Goal: Obtain resource: Obtain resource

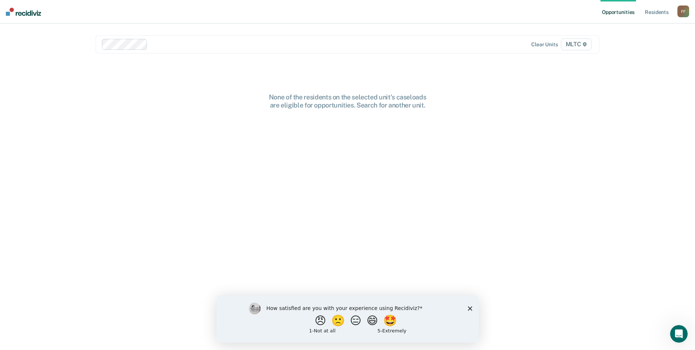
click at [470, 308] on polygon "Close survey" at bounding box center [470, 308] width 4 height 4
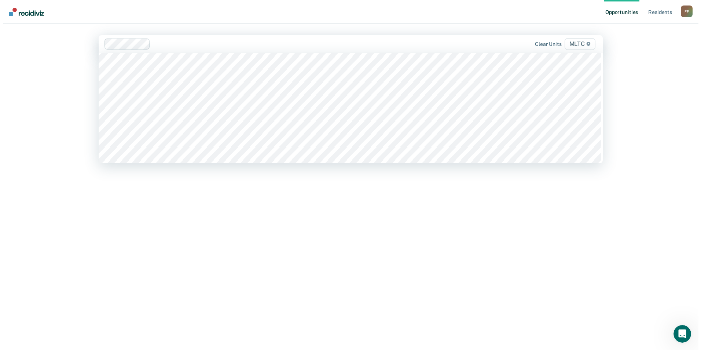
scroll to position [2346, 0]
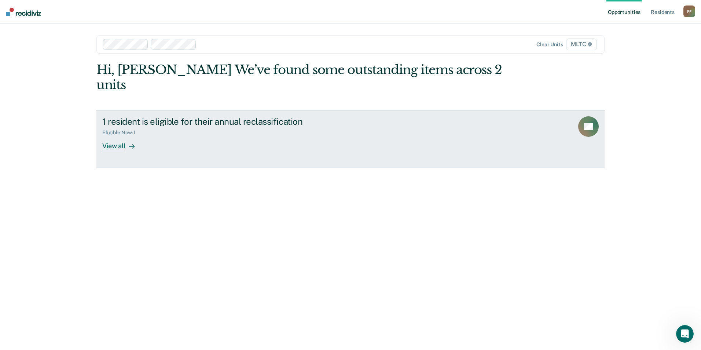
click at [123, 136] on div "View all" at bounding box center [122, 143] width 41 height 14
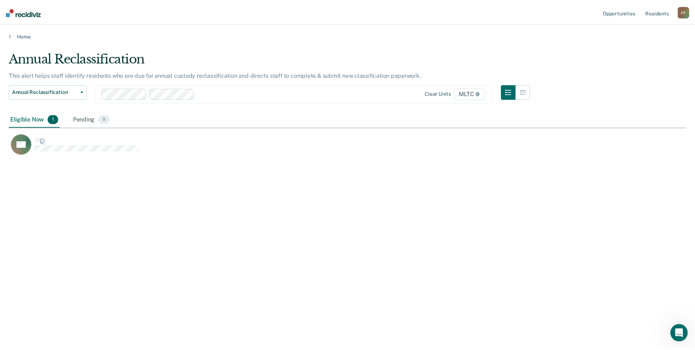
scroll to position [239, 678]
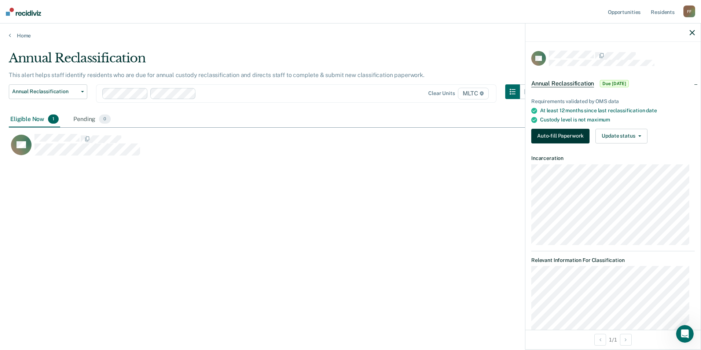
click at [570, 137] on button "Auto-fill Paperwork" at bounding box center [560, 136] width 58 height 15
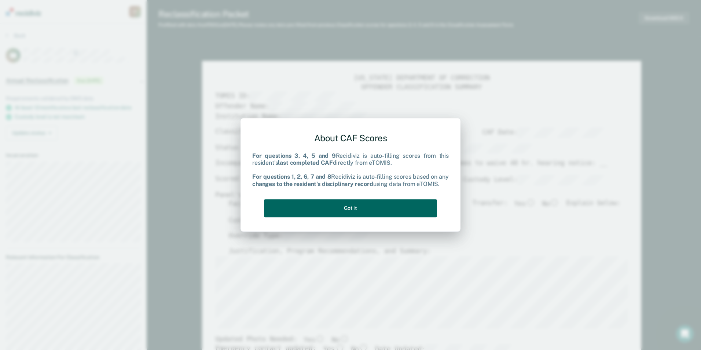
click at [376, 203] on button "Got it" at bounding box center [350, 208] width 173 height 18
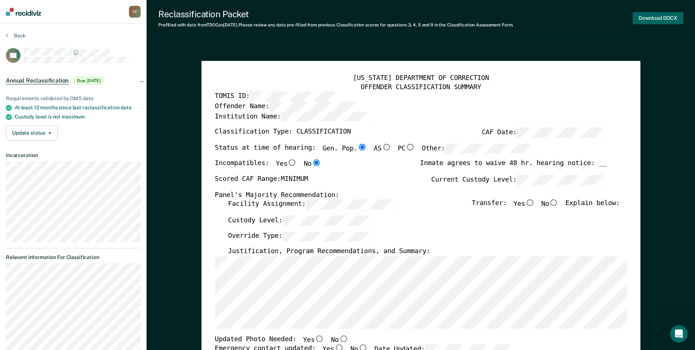
click at [644, 20] on button "Download DOCX" at bounding box center [658, 18] width 51 height 12
type textarea "x"
